Goal: Task Accomplishment & Management: Manage account settings

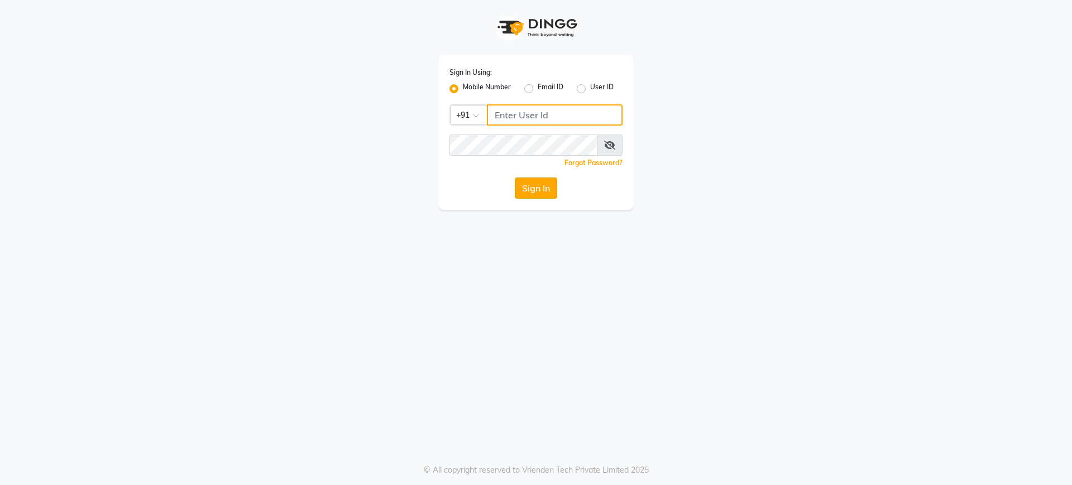
type input "9737504300"
click at [532, 191] on button "Sign In" at bounding box center [536, 187] width 42 height 21
type input "9737504300"
click at [535, 186] on button "Sign In" at bounding box center [536, 187] width 42 height 21
